Goal: Task Accomplishment & Management: Complete application form

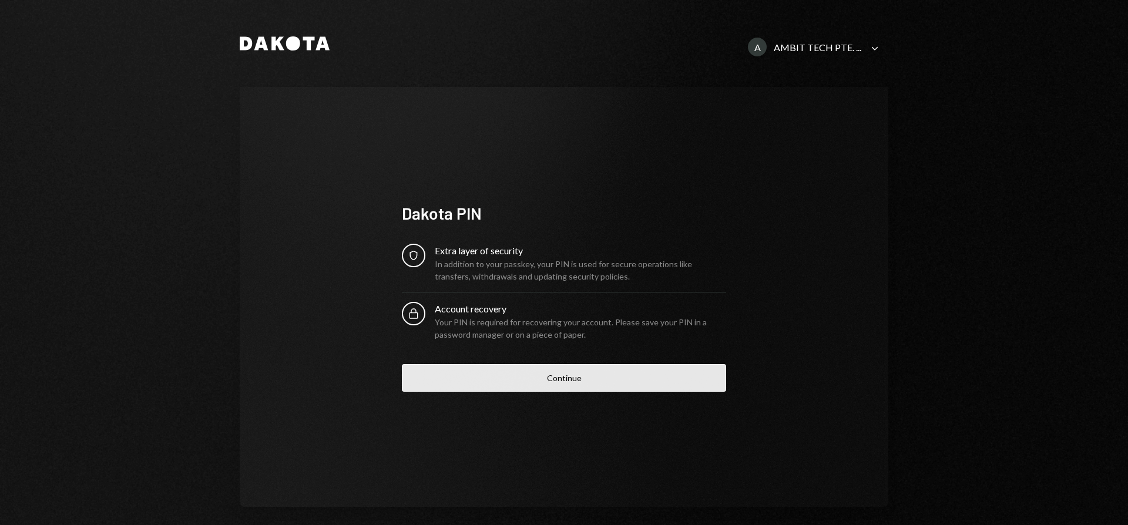
click at [602, 377] on button "Continue" at bounding box center [564, 378] width 324 height 28
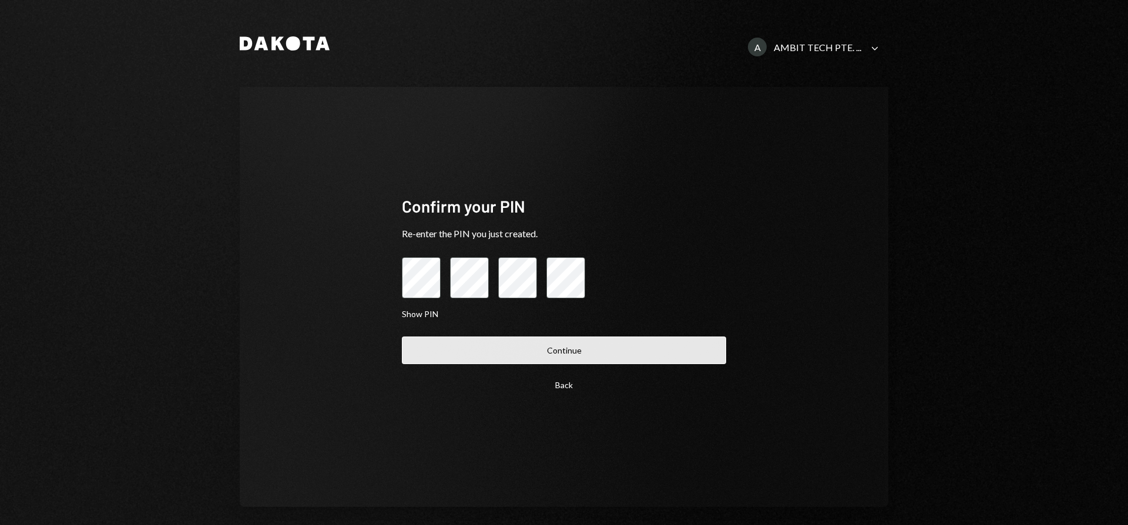
click at [509, 343] on button "Continue" at bounding box center [564, 351] width 324 height 28
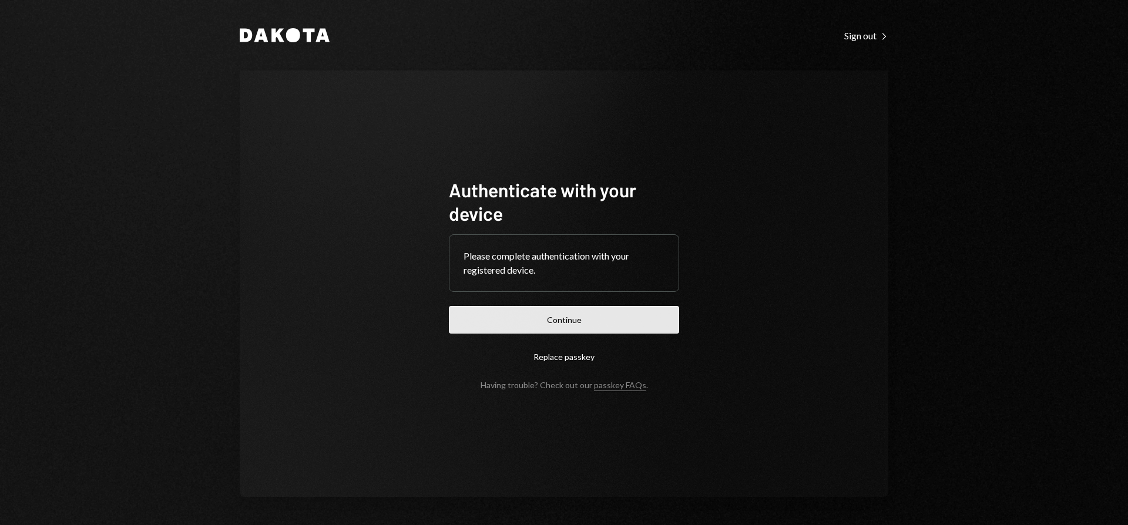
click at [522, 324] on button "Continue" at bounding box center [564, 320] width 230 height 28
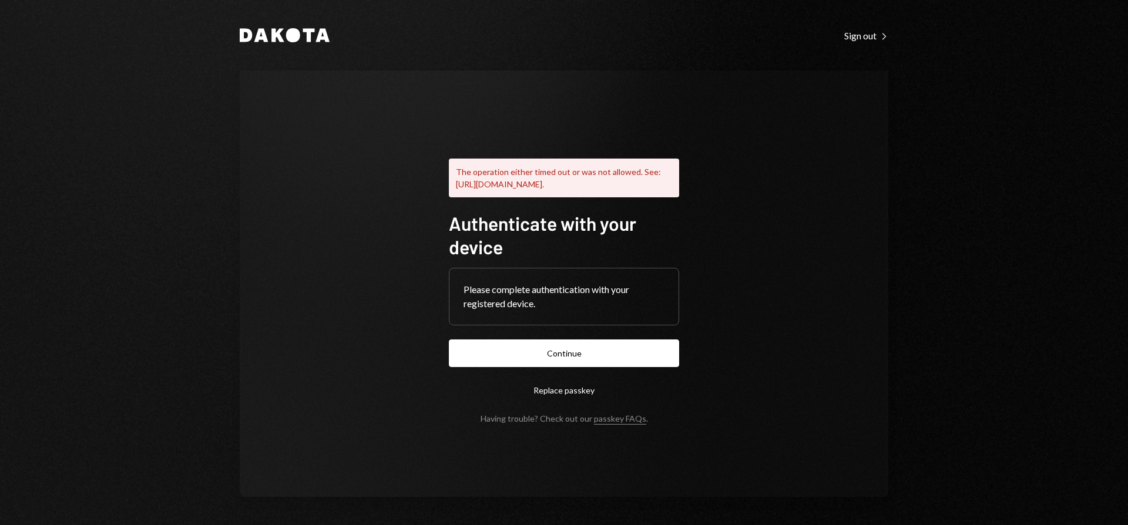
click at [556, 396] on button "Replace passkey" at bounding box center [564, 391] width 230 height 28
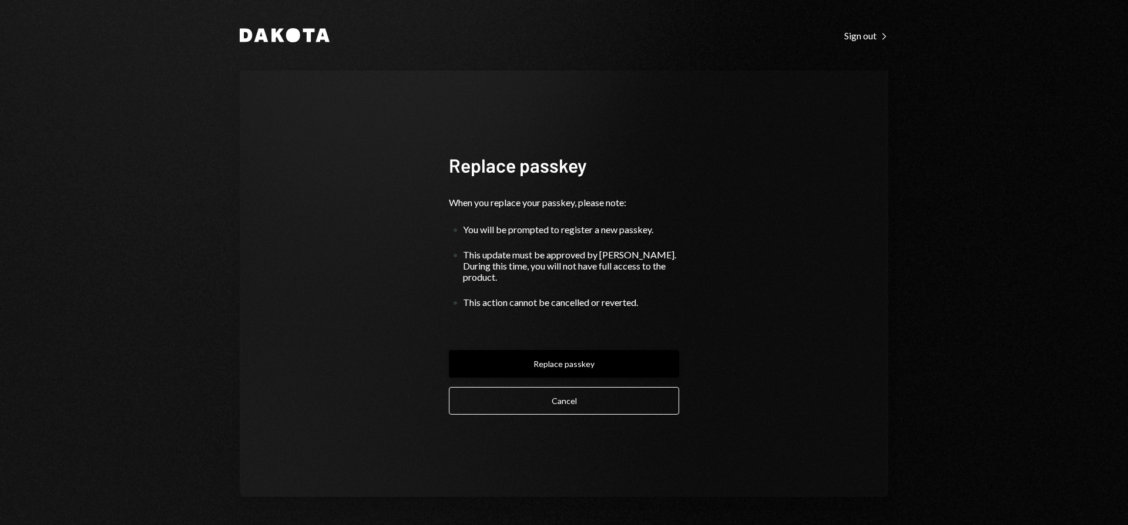
click at [577, 365] on button "Replace passkey" at bounding box center [564, 364] width 230 height 28
click at [578, 355] on button "Replace passkey" at bounding box center [564, 364] width 230 height 28
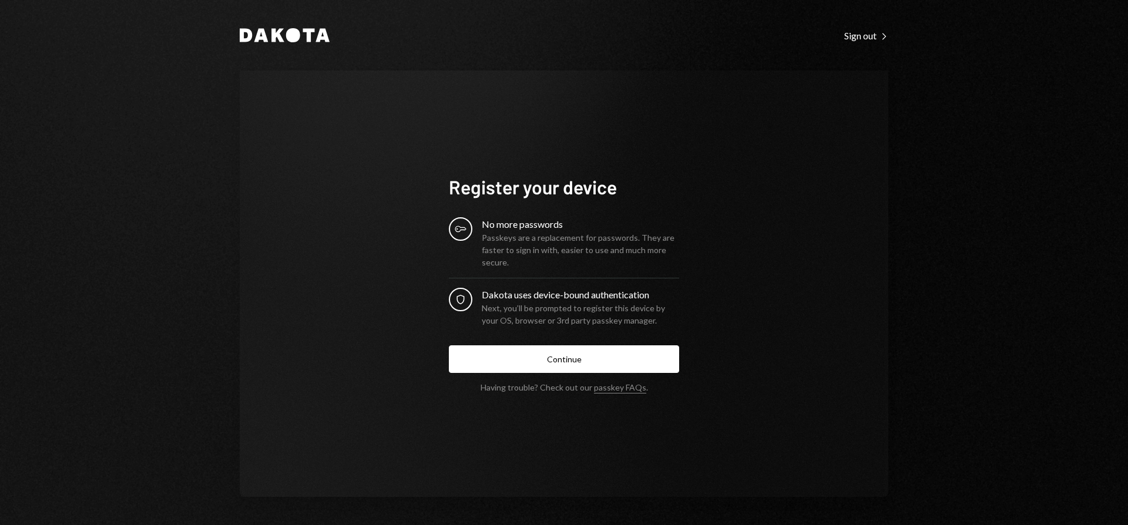
click at [578, 355] on button "Continue" at bounding box center [564, 360] width 230 height 28
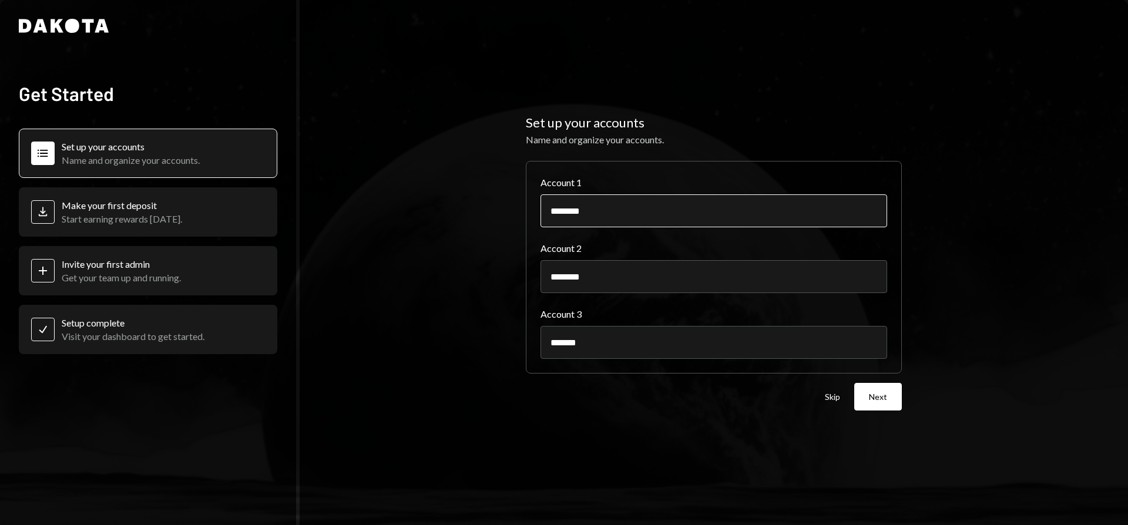
click at [601, 209] on input "********" at bounding box center [714, 210] width 347 height 33
click at [877, 395] on button "Next" at bounding box center [878, 397] width 48 height 28
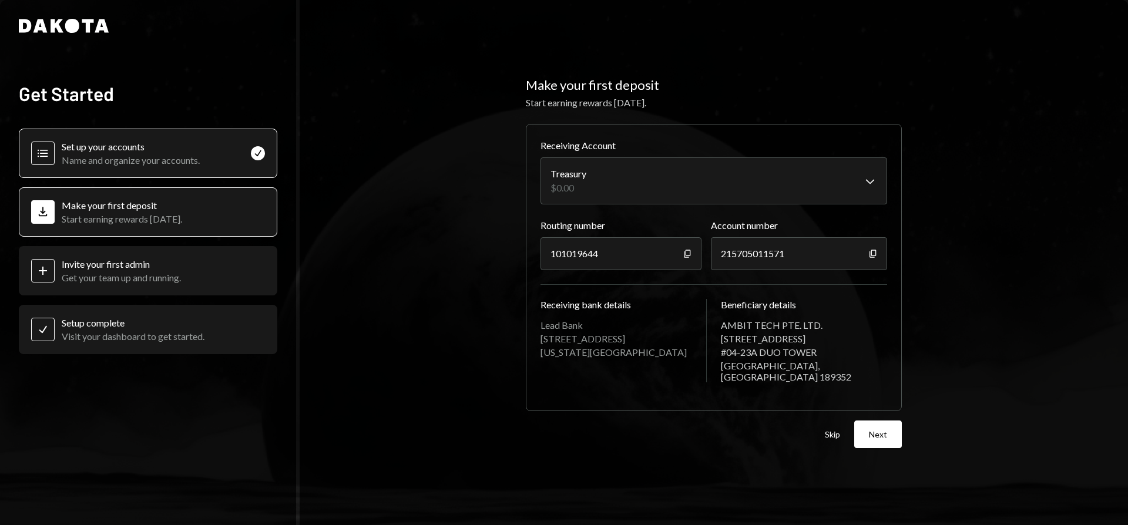
click at [179, 147] on div "Set up your accounts" at bounding box center [131, 146] width 138 height 11
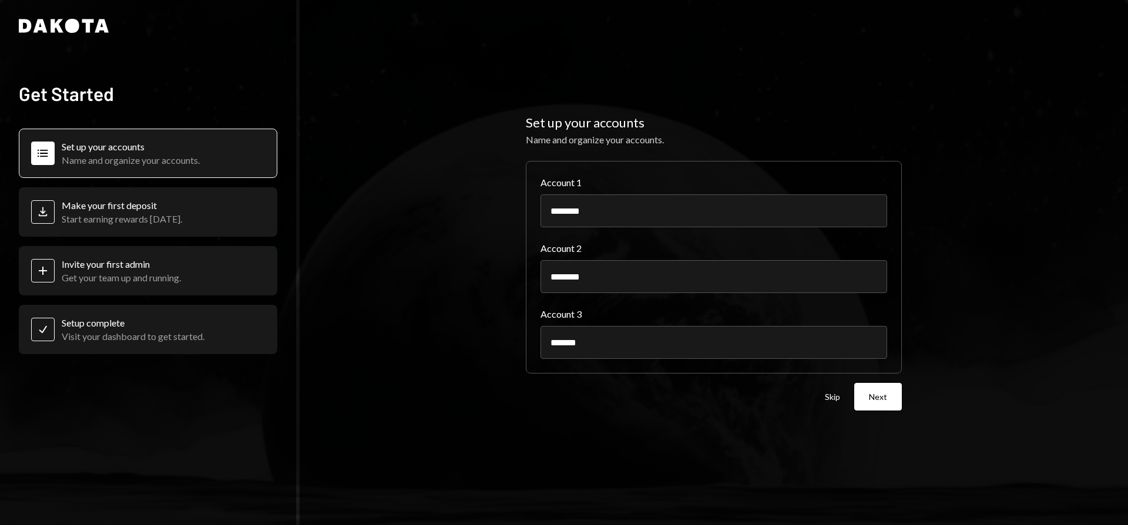
click at [147, 210] on div "Make your first deposit" at bounding box center [122, 205] width 120 height 11
click at [156, 211] on div "Make your first deposit Start earning rewards today." at bounding box center [122, 212] width 120 height 25
click at [868, 395] on button "Next" at bounding box center [878, 397] width 48 height 28
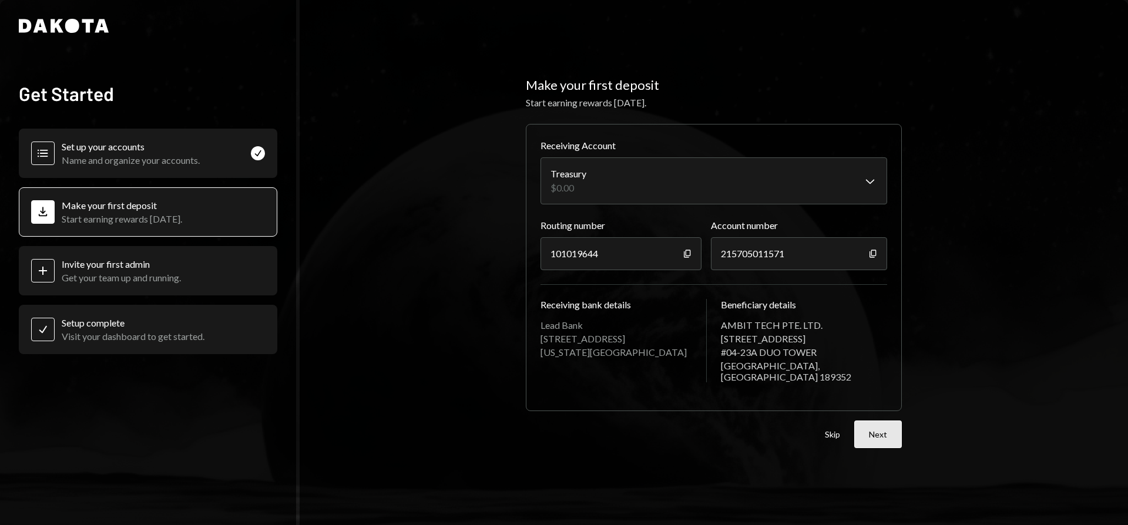
click at [876, 435] on button "Next" at bounding box center [878, 435] width 48 height 28
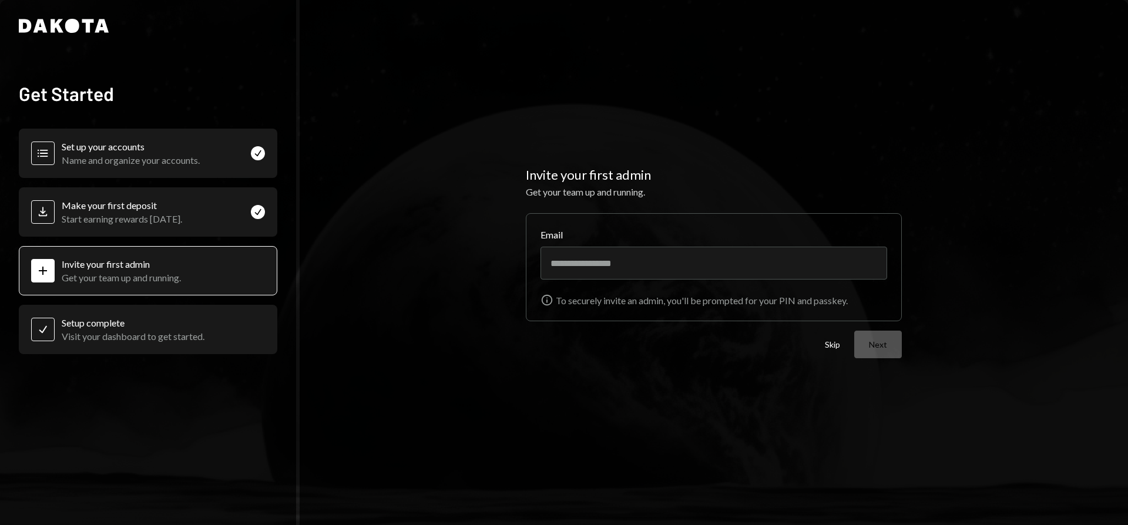
click at [142, 326] on div "Setup complete" at bounding box center [133, 322] width 143 height 11
click at [135, 331] on div "Visit your dashboard to get started." at bounding box center [133, 336] width 143 height 11
click at [829, 341] on button "Skip" at bounding box center [832, 345] width 15 height 11
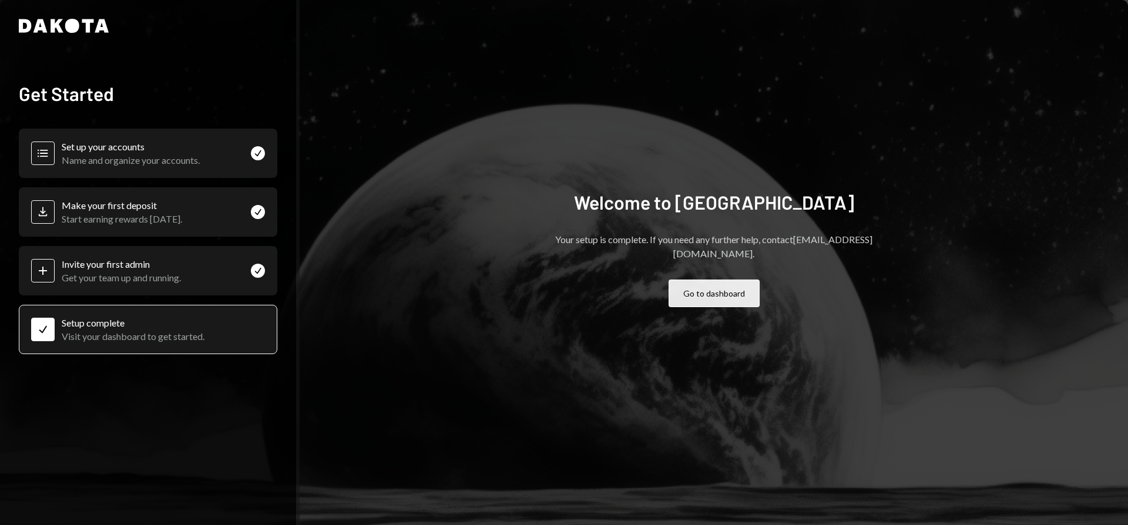
click at [688, 280] on button "Go to dashboard" at bounding box center [714, 294] width 91 height 28
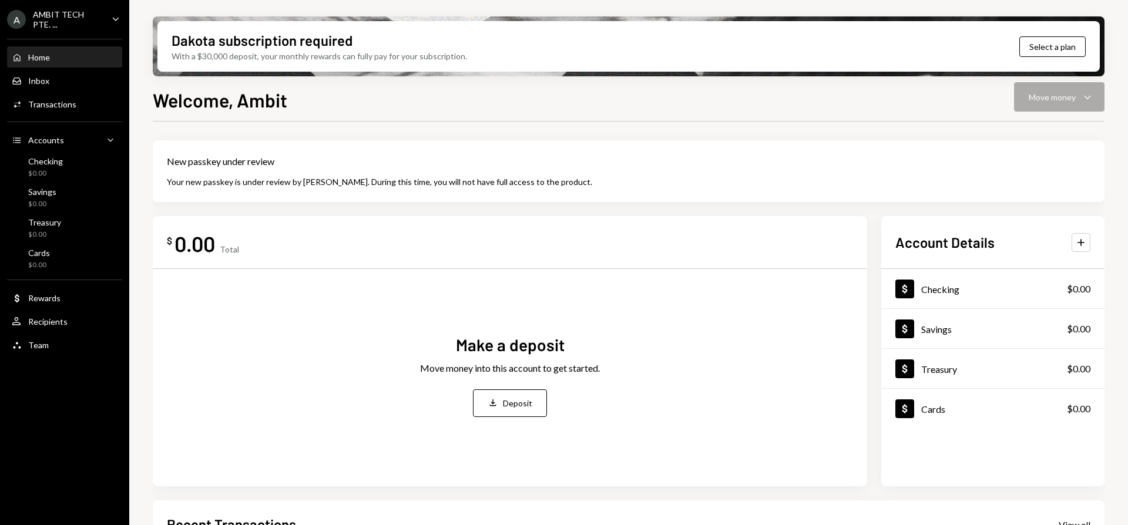
click at [589, 152] on div "New passkey under review Your new passkey is under review by Dakota. During thi…" at bounding box center [629, 171] width 952 height 62
click at [1033, 41] on button "Select a plan" at bounding box center [1052, 46] width 66 height 21
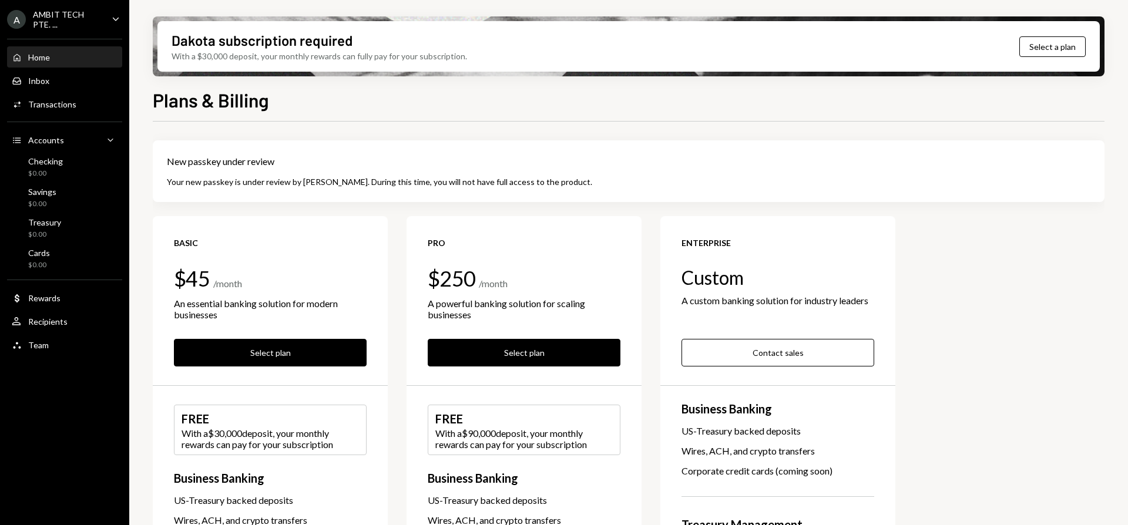
click at [36, 62] on div "Home" at bounding box center [39, 57] width 22 height 10
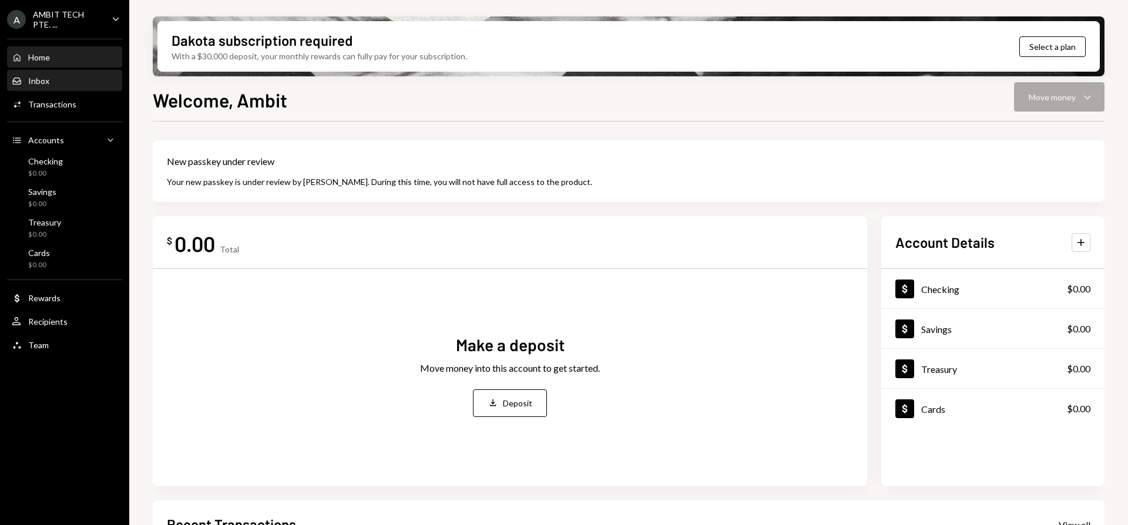
click at [43, 78] on div "Inbox" at bounding box center [38, 81] width 21 height 10
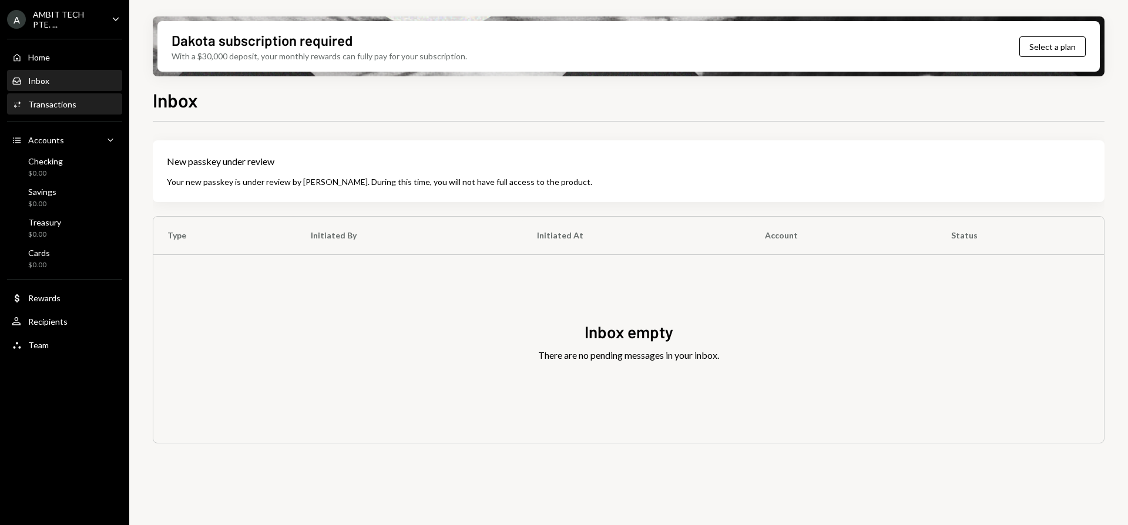
click at [54, 106] on div "Transactions" at bounding box center [52, 104] width 48 height 10
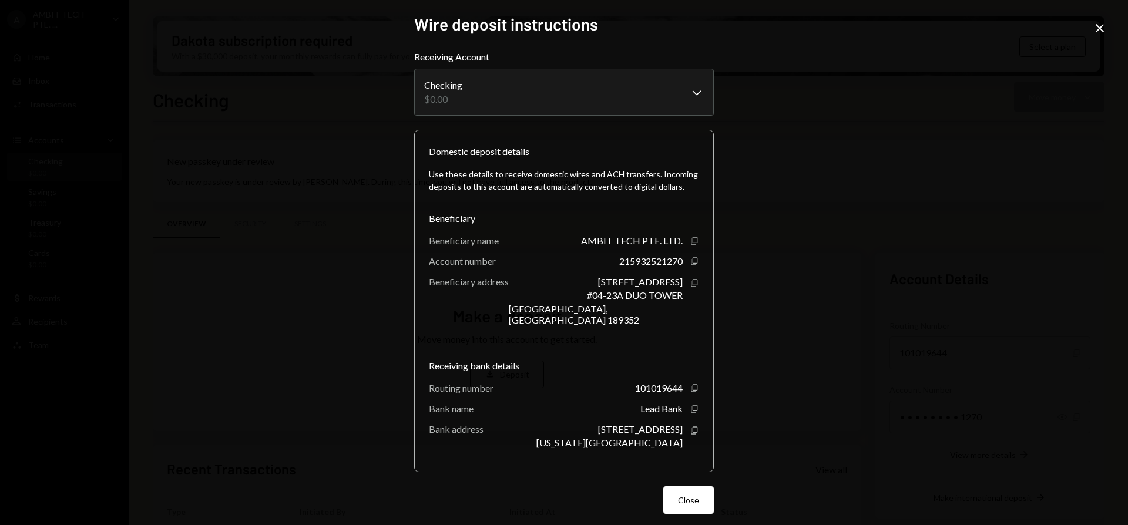
scroll to position [109, 0]
click at [648, 100] on body "A AMBIT TECH PTE. ... Caret Down Home Home Inbox Inbox Activities Transactions …" at bounding box center [564, 262] width 1128 height 525
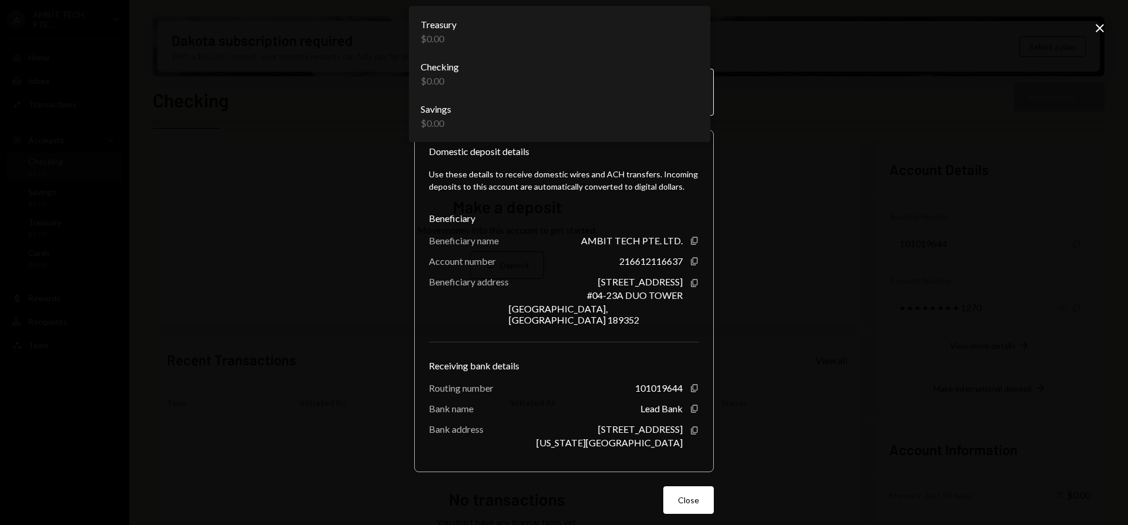
click at [621, 94] on body "A AMBIT TECH PTE. ... Caret Down Home Home Inbox Inbox Activities Transactions …" at bounding box center [564, 262] width 1128 height 525
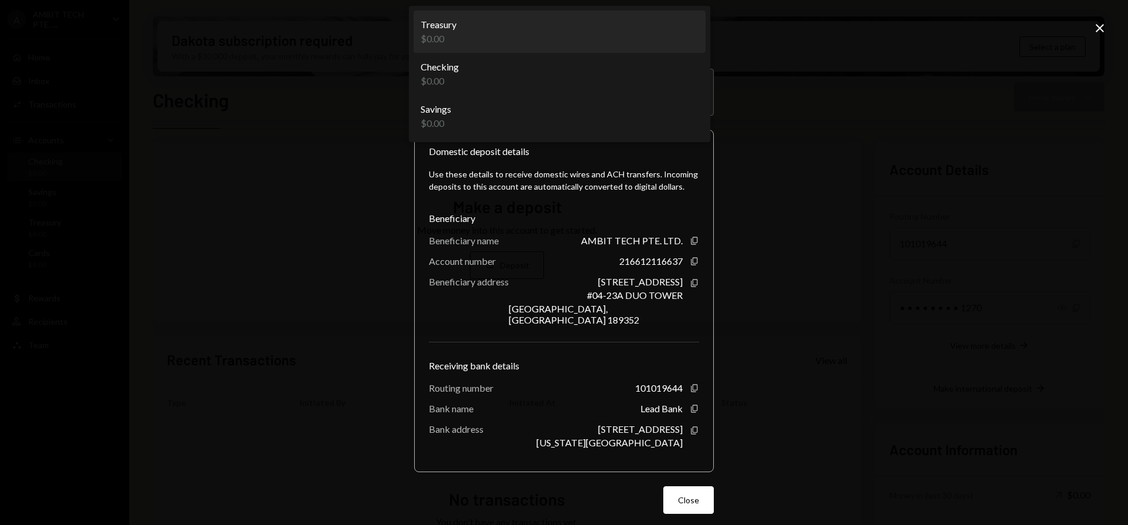
select select "**********"
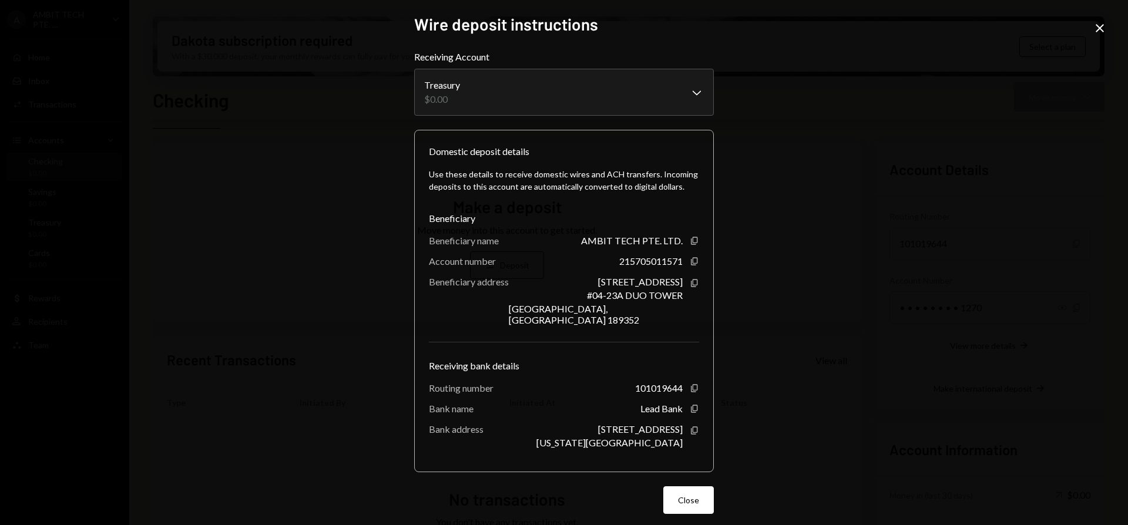
click at [834, 290] on div "**********" at bounding box center [564, 262] width 1128 height 525
click at [676, 501] on button "Close" at bounding box center [688, 501] width 51 height 28
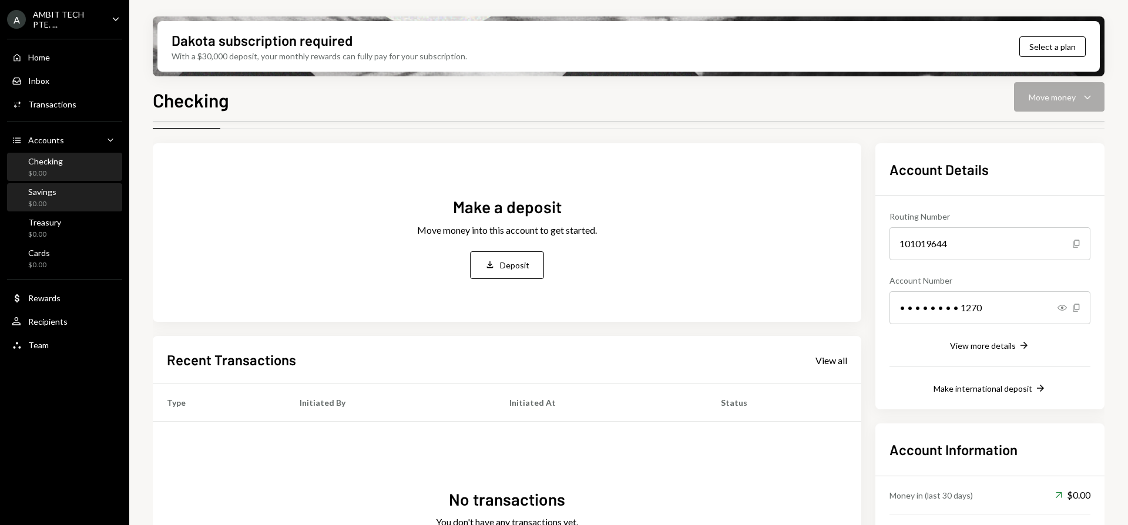
click at [82, 185] on div "Savings $0.00" at bounding box center [65, 198] width 106 height 27
click at [82, 165] on div "Checking $0.00" at bounding box center [65, 167] width 106 height 22
click at [79, 213] on div "Home Home Inbox Inbox Activities Transactions Accounts Accounts Caret Down Chec…" at bounding box center [64, 195] width 129 height 326
click at [74, 199] on div "Savings $0.00" at bounding box center [65, 198] width 106 height 22
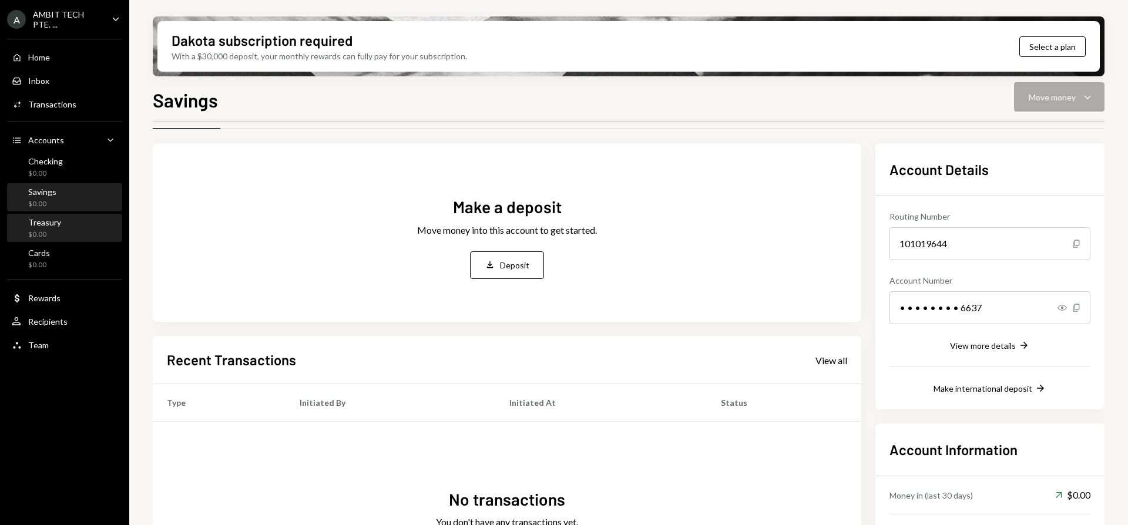
click at [74, 222] on div "Treasury $0.00" at bounding box center [65, 228] width 106 height 22
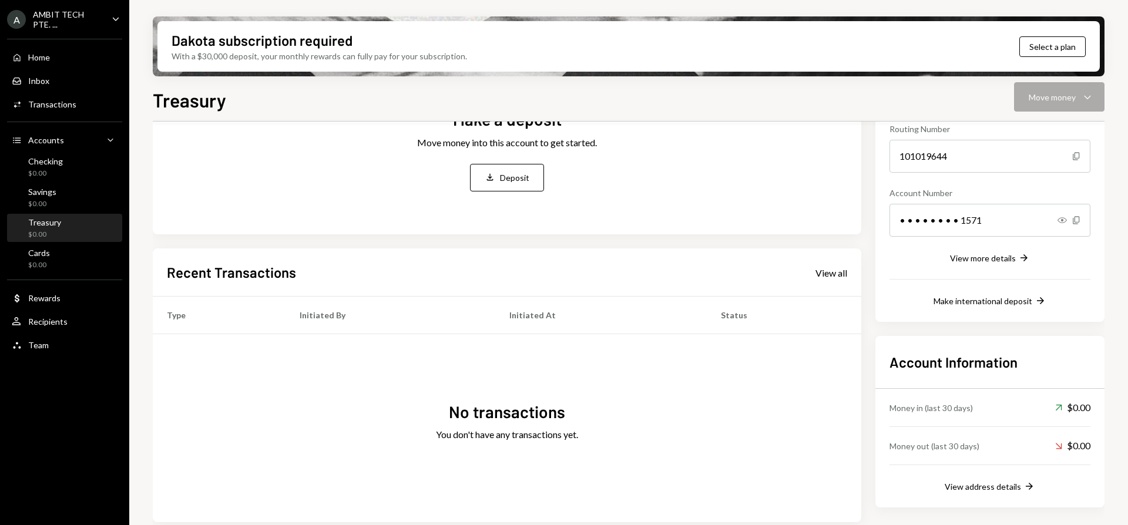
scroll to position [204, 0]
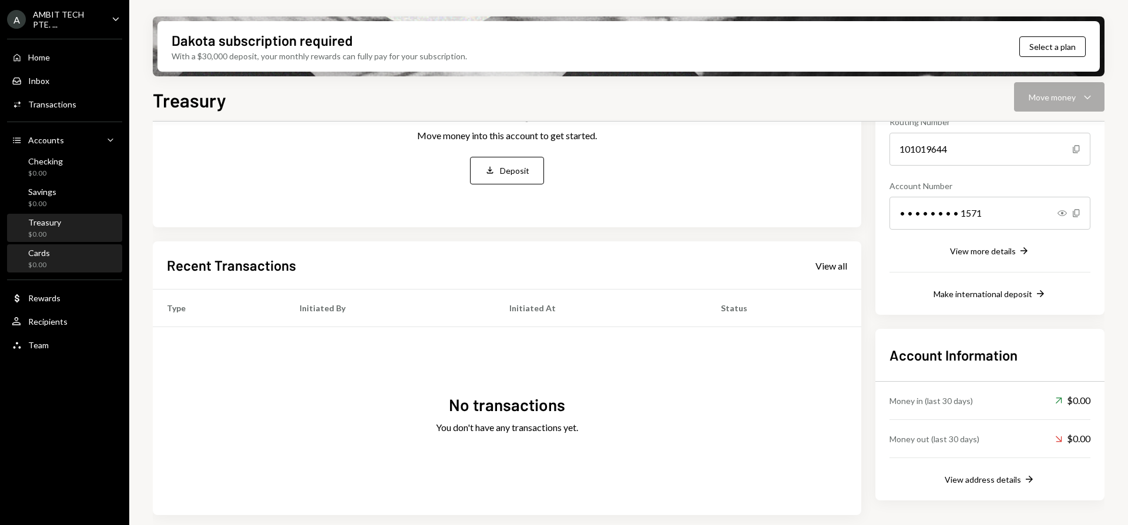
click at [55, 261] on div "Cards $0.00" at bounding box center [65, 259] width 106 height 22
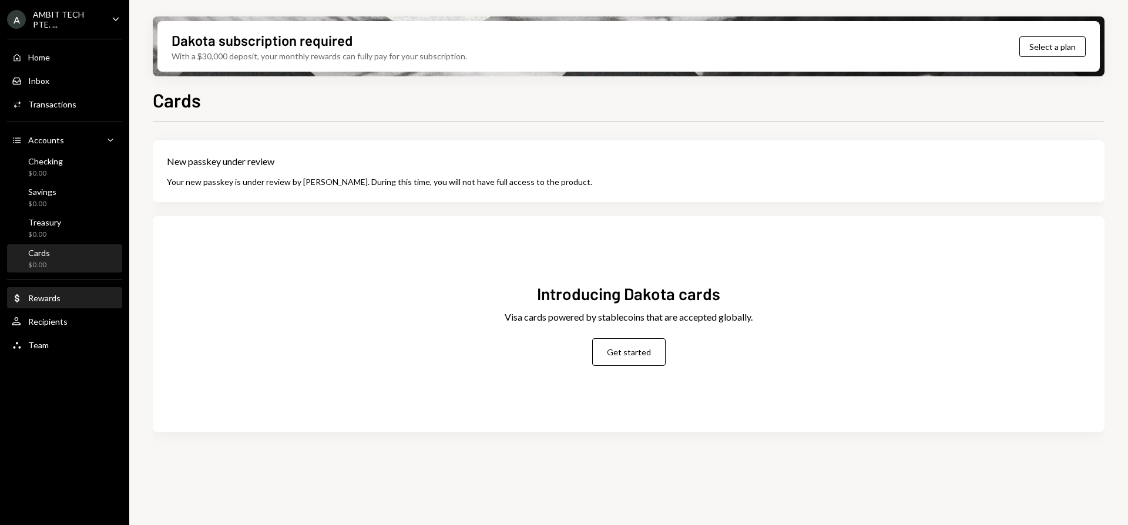
click at [81, 300] on div "Dollar Rewards" at bounding box center [65, 298] width 106 height 11
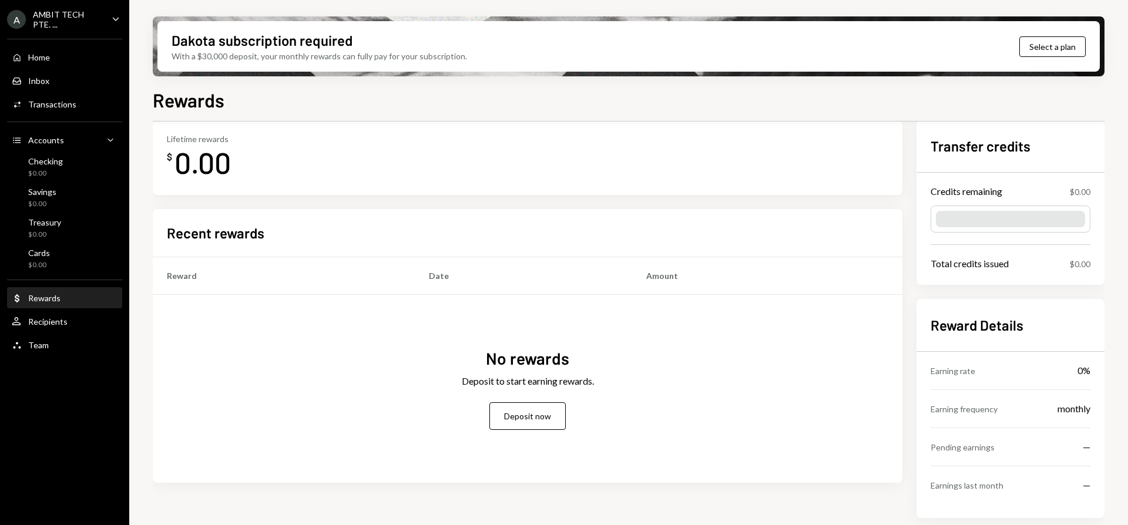
scroll to position [113, 0]
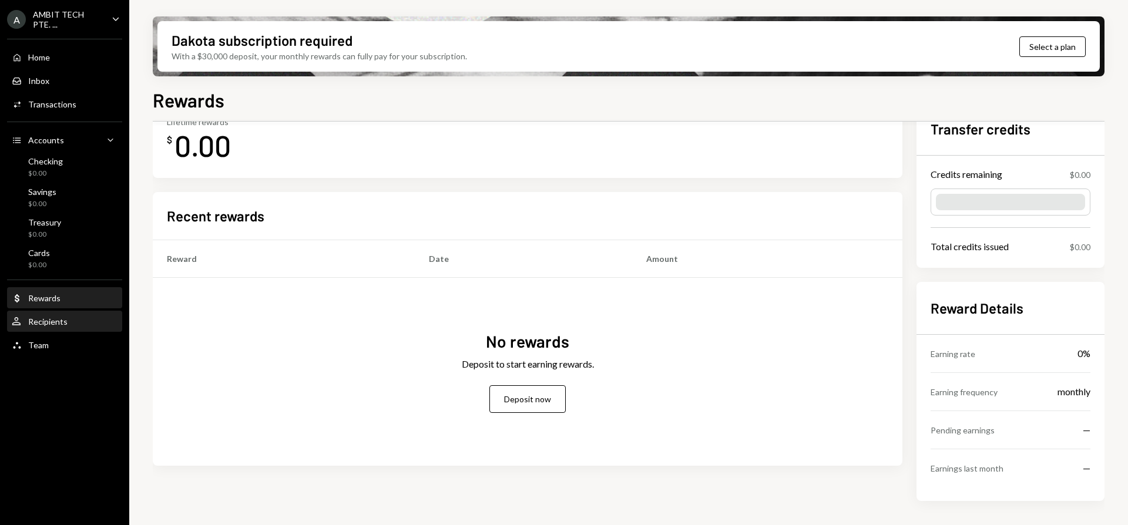
click at [81, 319] on div "User Recipients" at bounding box center [65, 322] width 106 height 11
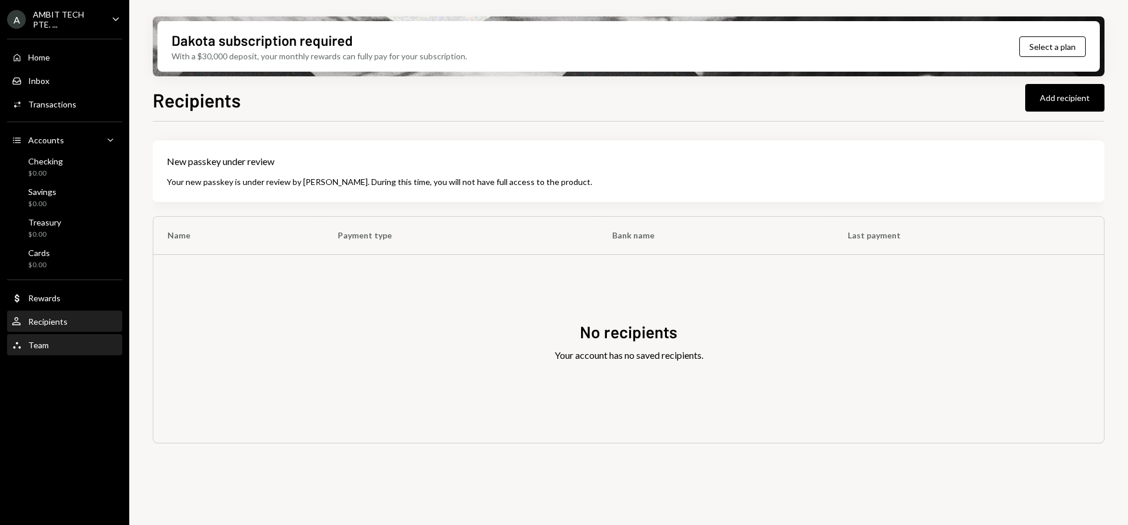
click at [64, 343] on div "Team Team" at bounding box center [65, 345] width 106 height 11
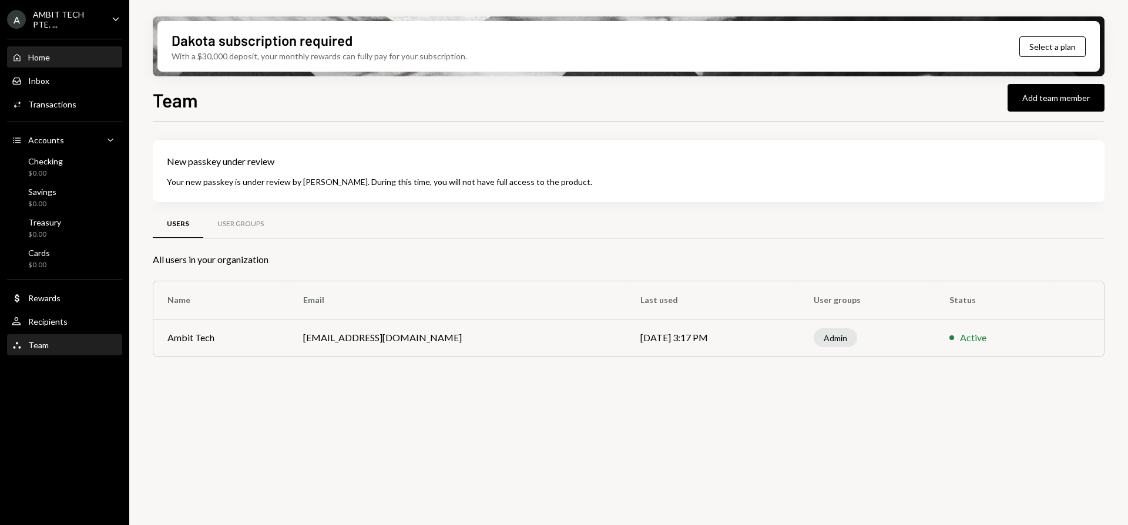
click at [57, 55] on div "Home Home" at bounding box center [65, 57] width 106 height 11
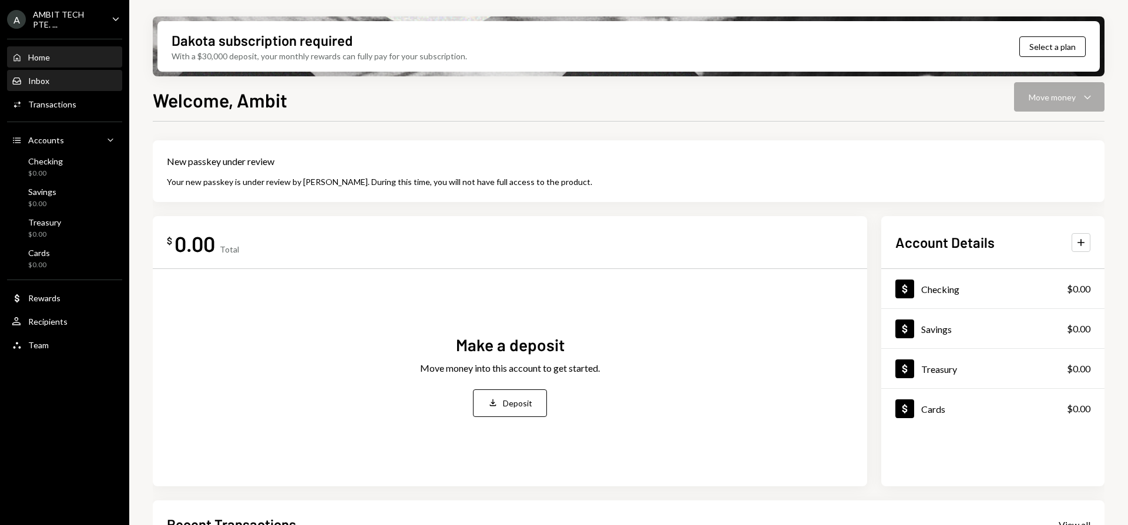
click at [100, 76] on div "Inbox Inbox" at bounding box center [65, 81] width 106 height 11
